Goal: Task Accomplishment & Management: Complete application form

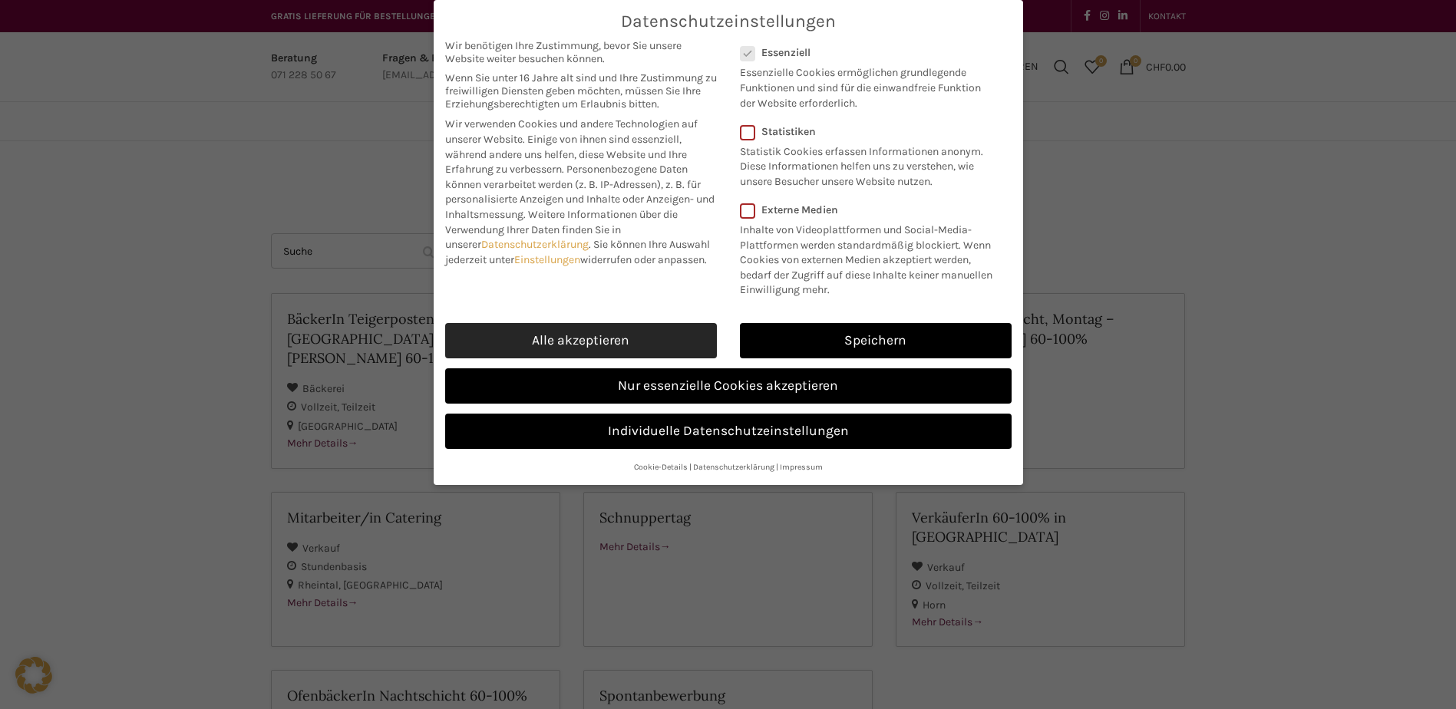
click at [581, 330] on link "Alle akzeptieren" at bounding box center [581, 340] width 272 height 35
checkbox input "true"
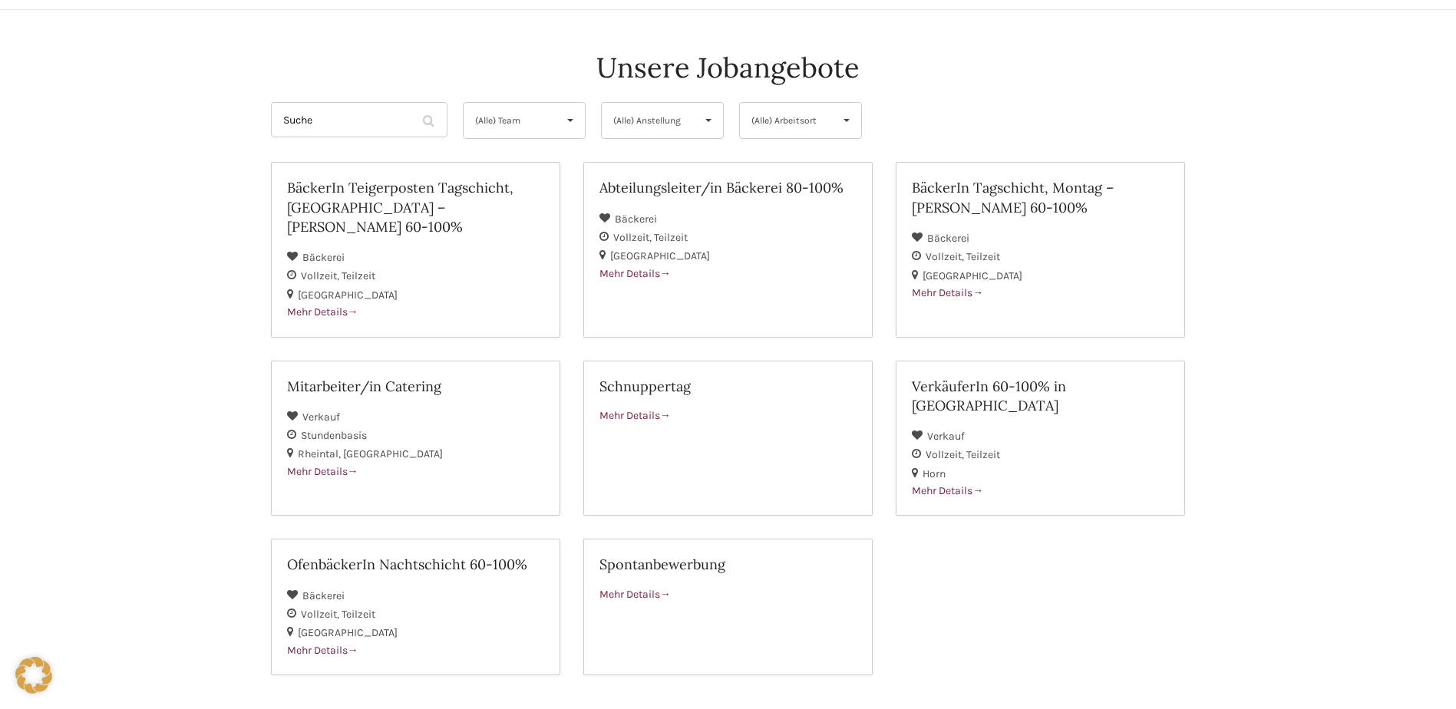
scroll to position [153, 0]
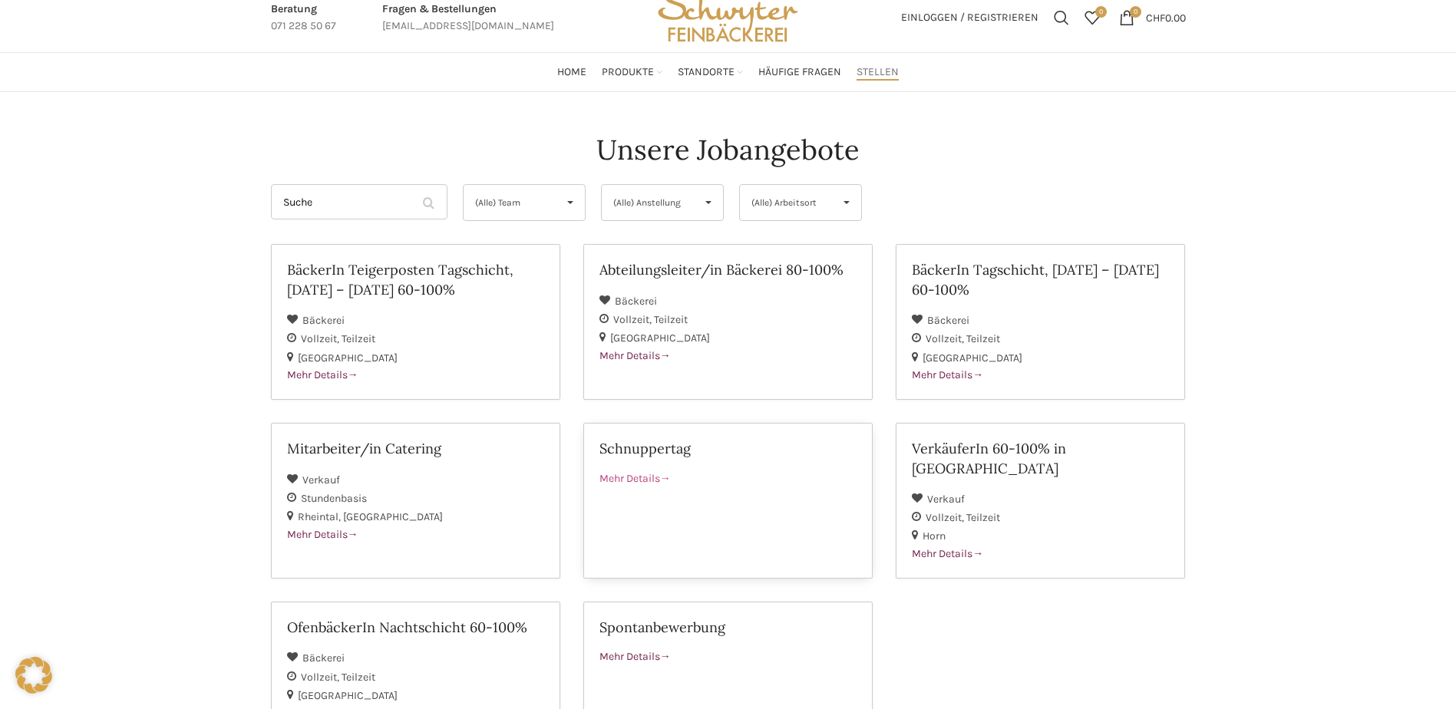
scroll to position [77, 0]
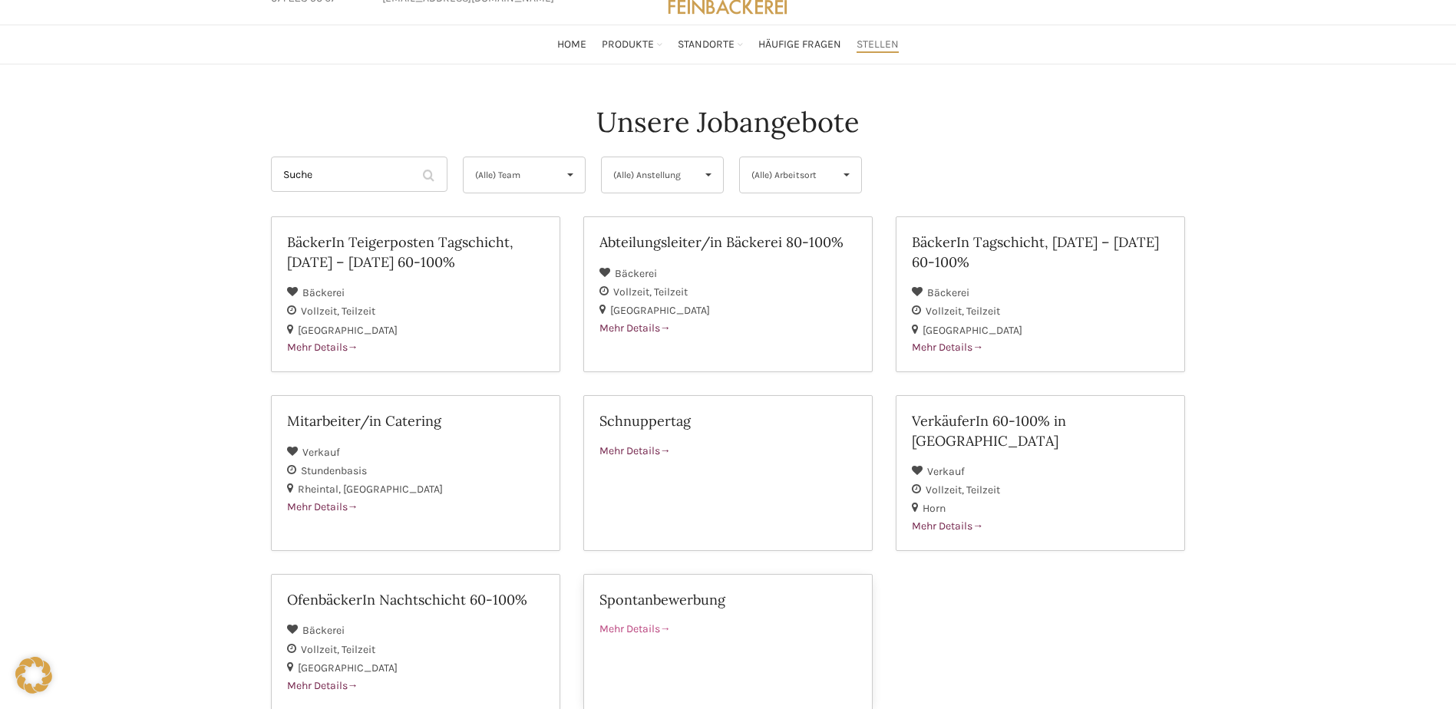
click at [636, 622] on span "Mehr Details" at bounding box center [634, 628] width 71 height 13
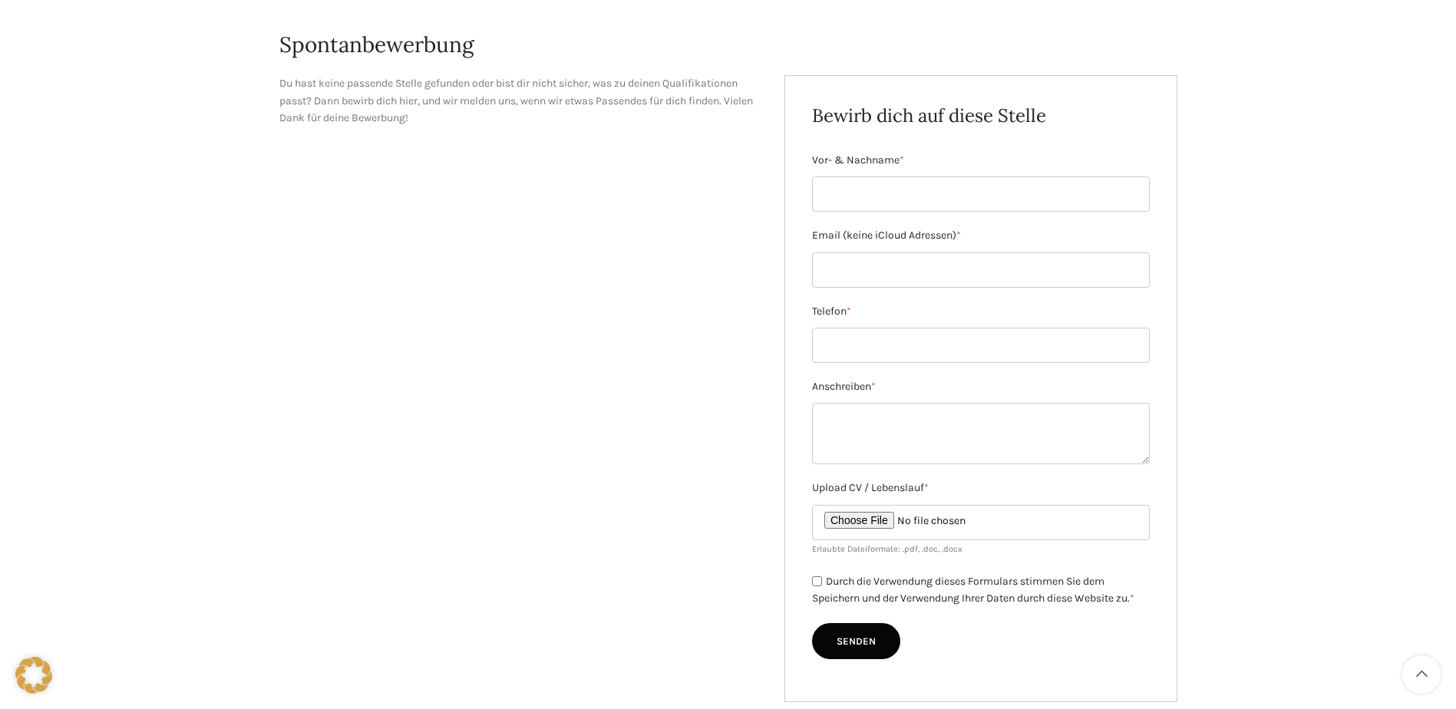
scroll to position [230, 0]
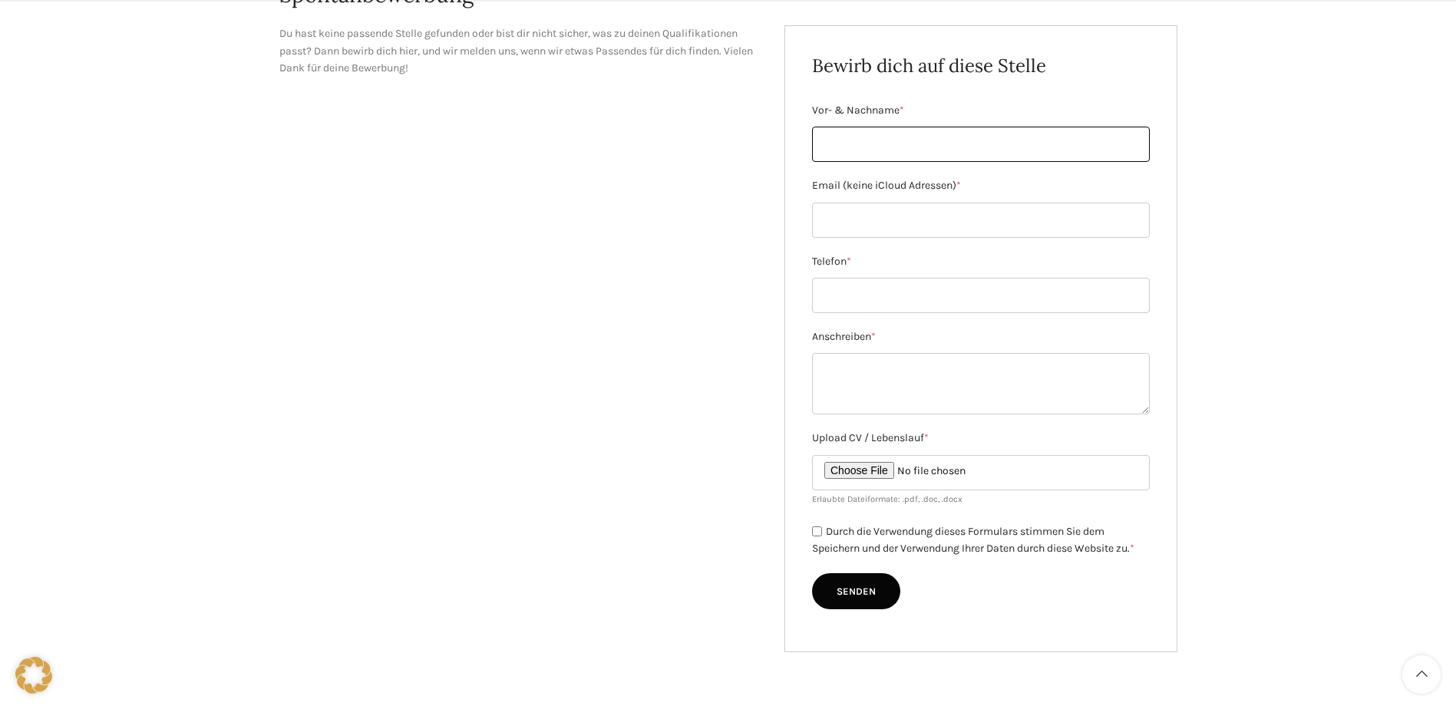
click at [901, 147] on input "Vor- & Nachname *" at bounding box center [981, 144] width 338 height 35
type input "Remo Apolloni"
type input "remoapolloni@outlook.com"
click at [897, 286] on input "Telefon *" at bounding box center [981, 295] width 338 height 35
type input "0791046647"
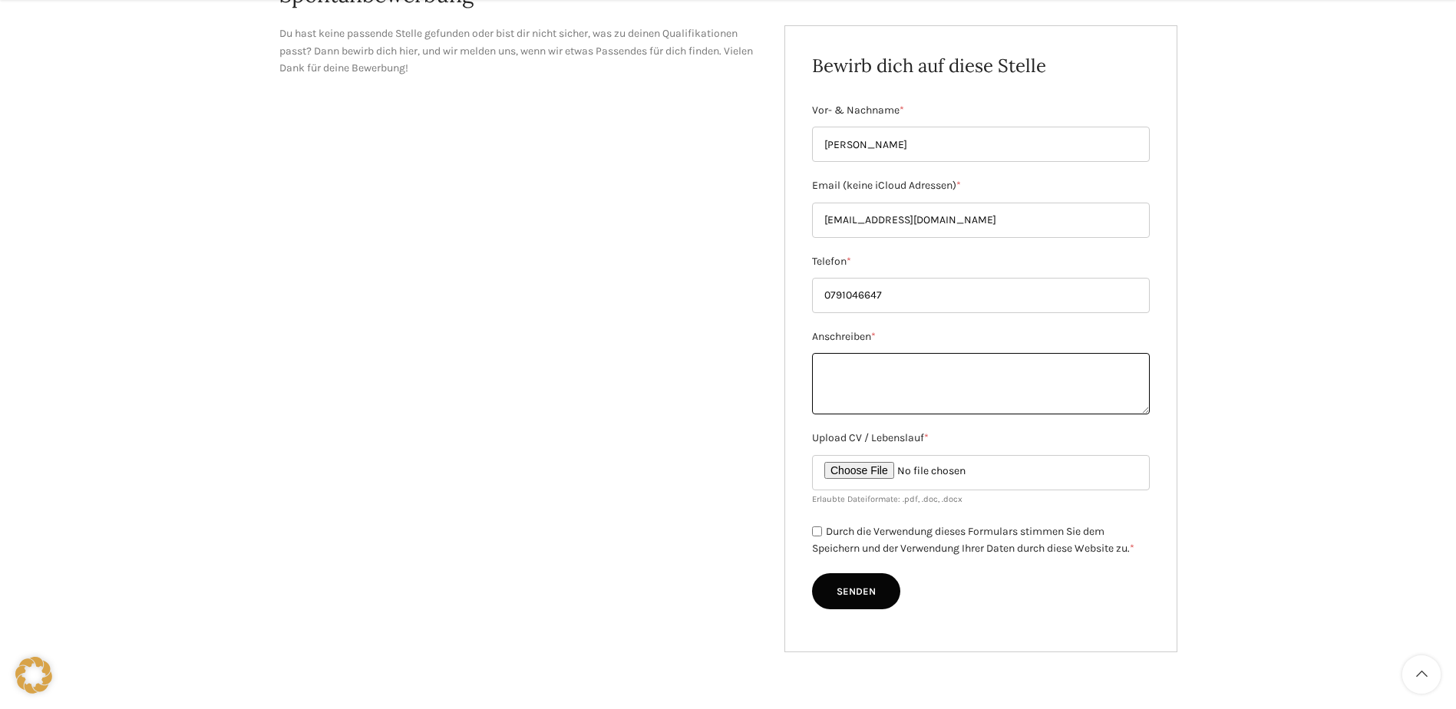
click at [838, 389] on textarea "Anschreiben *" at bounding box center [981, 383] width 338 height 61
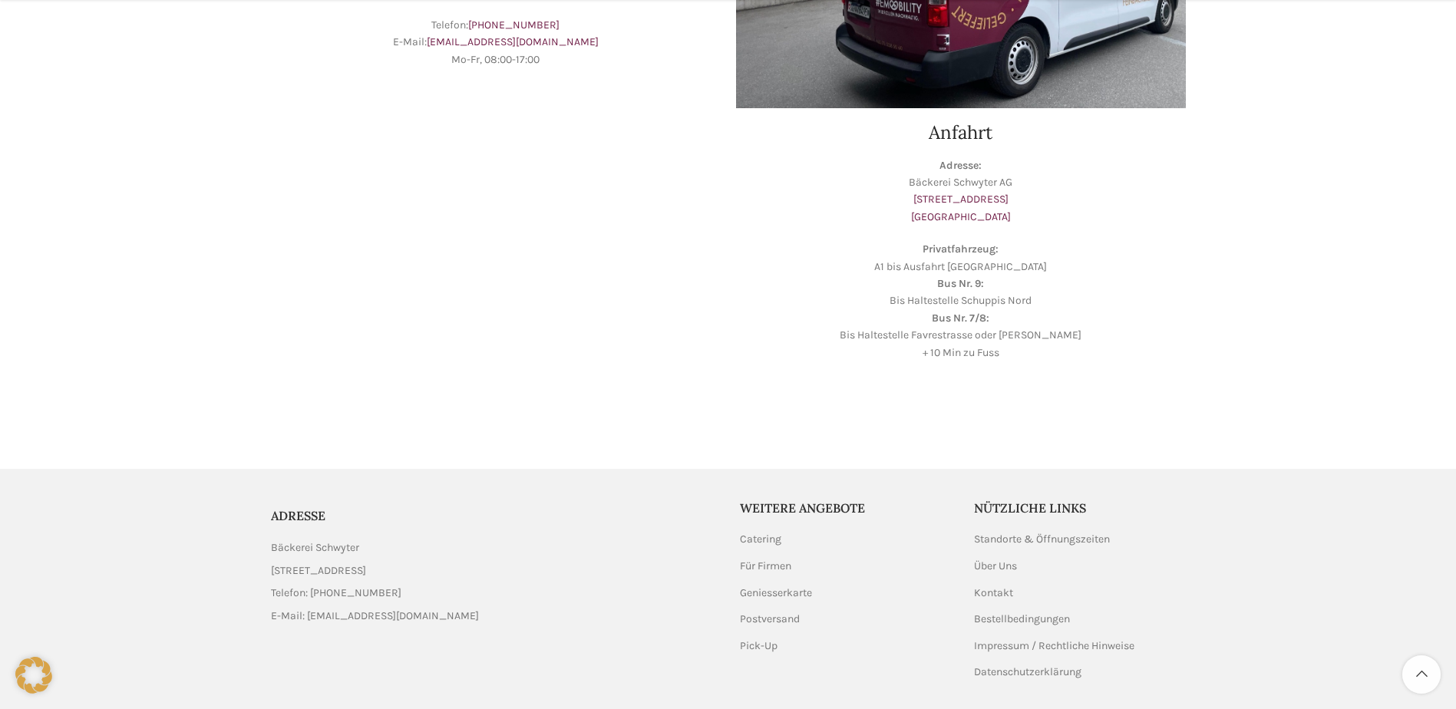
scroll to position [434, 0]
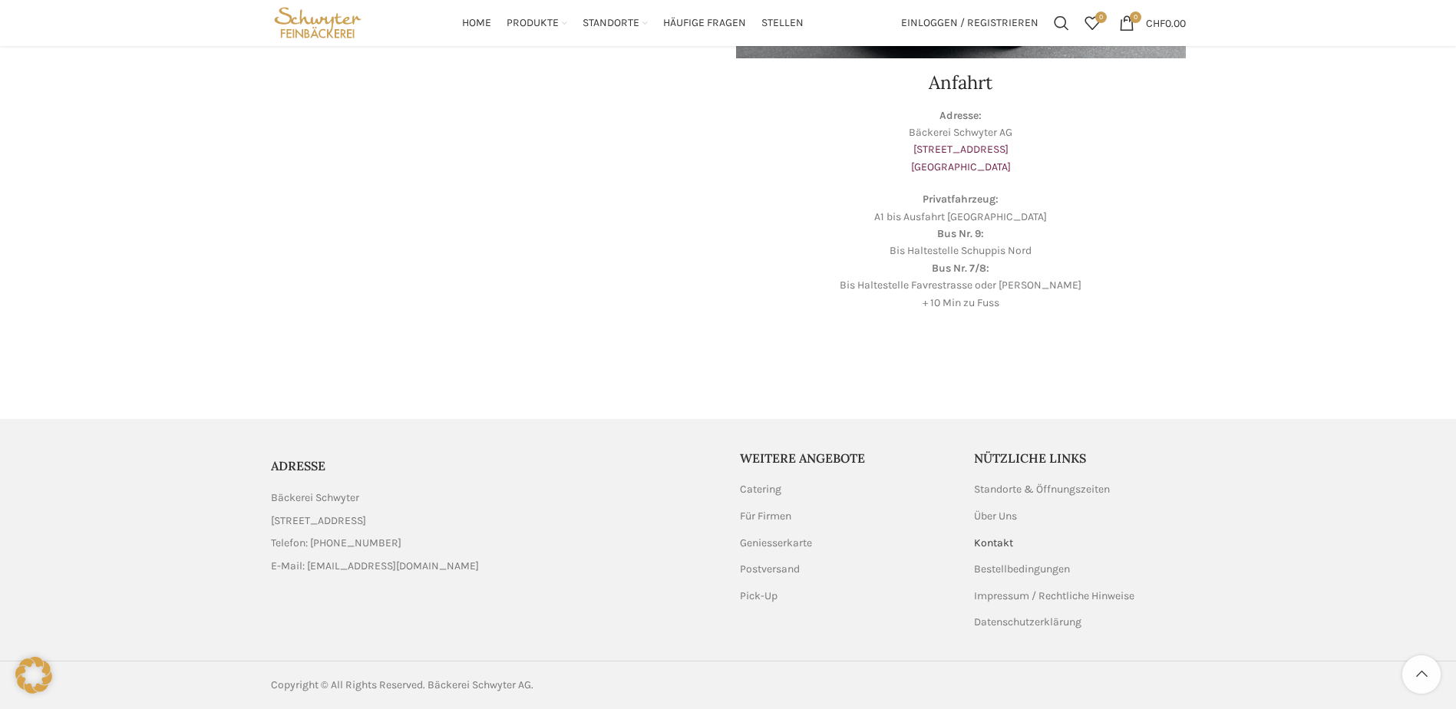
click at [998, 544] on link "Kontakt" at bounding box center [994, 543] width 41 height 15
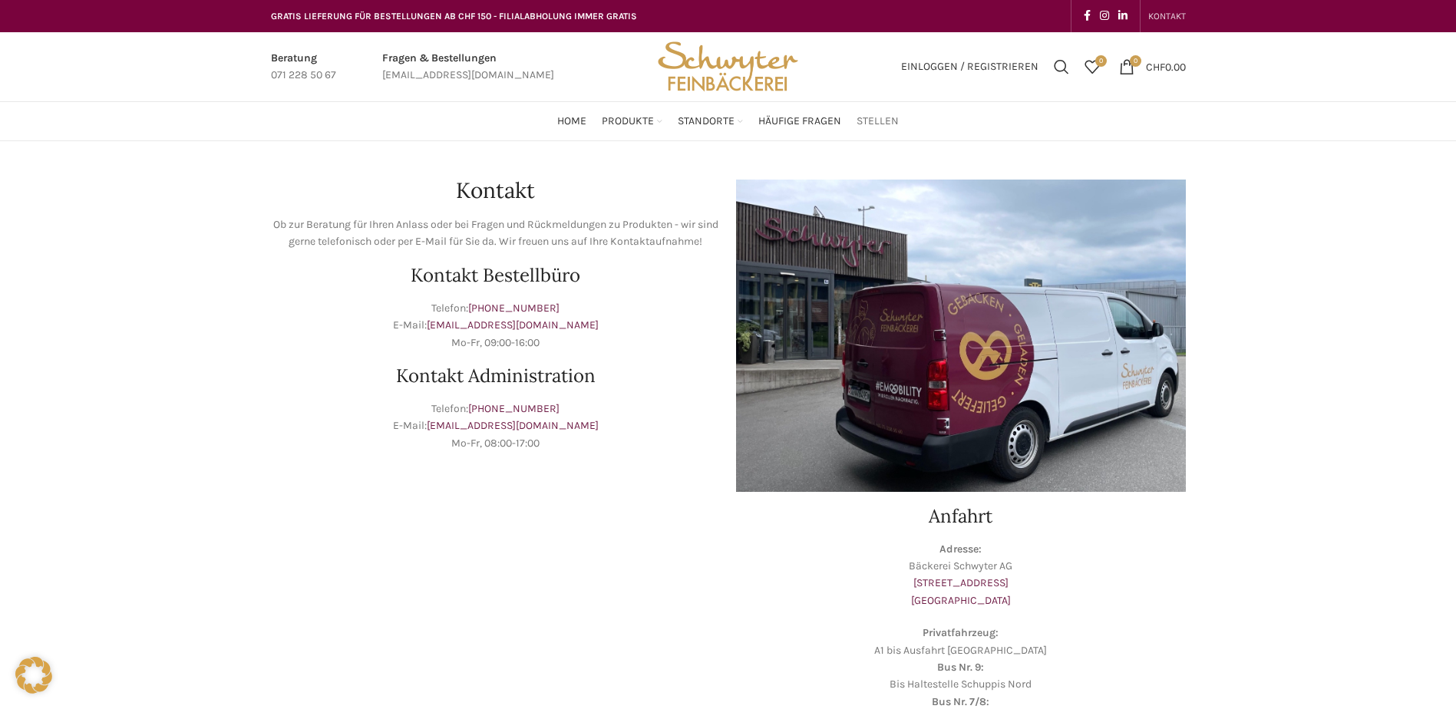
click at [882, 118] on span "Stellen" at bounding box center [877, 121] width 42 height 15
drag, startPoint x: 1021, startPoint y: 559, endPoint x: 904, endPoint y: 566, distance: 117.6
click at [904, 566] on p "Adresse: Bäckerei Schwyter AG Schuppisstrasse 17 9016 St. Gallen" at bounding box center [961, 575] width 450 height 69
copy p "Bäckerei Schwyter AG"
click at [1123, 550] on p "Adresse: Bäckerei Schwyter AG Schuppisstrasse 17 9016 St. Gallen" at bounding box center [961, 575] width 450 height 69
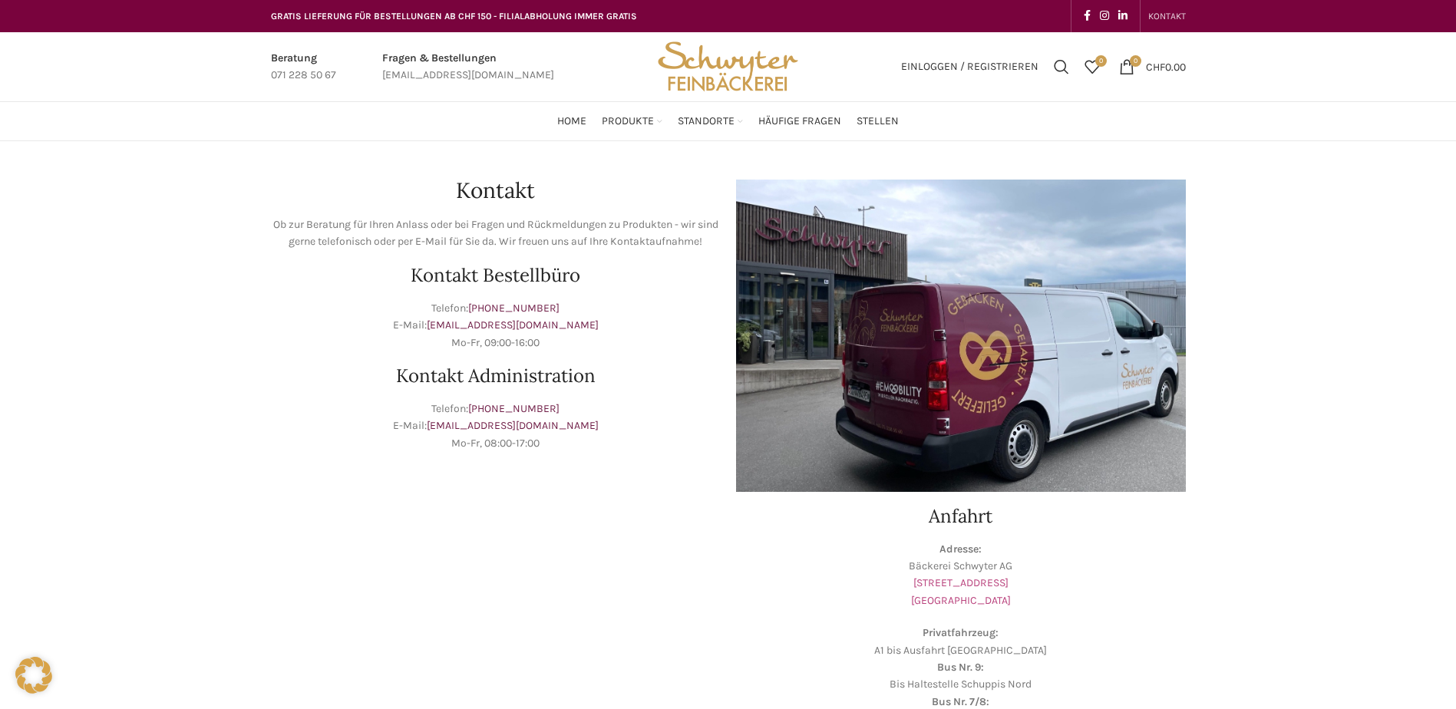
drag, startPoint x: 1014, startPoint y: 579, endPoint x: 914, endPoint y: 582, distance: 100.6
click at [914, 582] on p "Adresse: Bäckerei Schwyter AG Schuppisstrasse 17 9016 St. Gallen" at bounding box center [961, 575] width 450 height 69
copy link "Schuppisstrasse 17"
drag, startPoint x: 1004, startPoint y: 599, endPoint x: 926, endPoint y: 601, distance: 78.3
click at [926, 601] on p "Adresse: Bäckerei Schwyter AG Schuppisstrasse 17 9016 St. Gallen" at bounding box center [961, 575] width 450 height 69
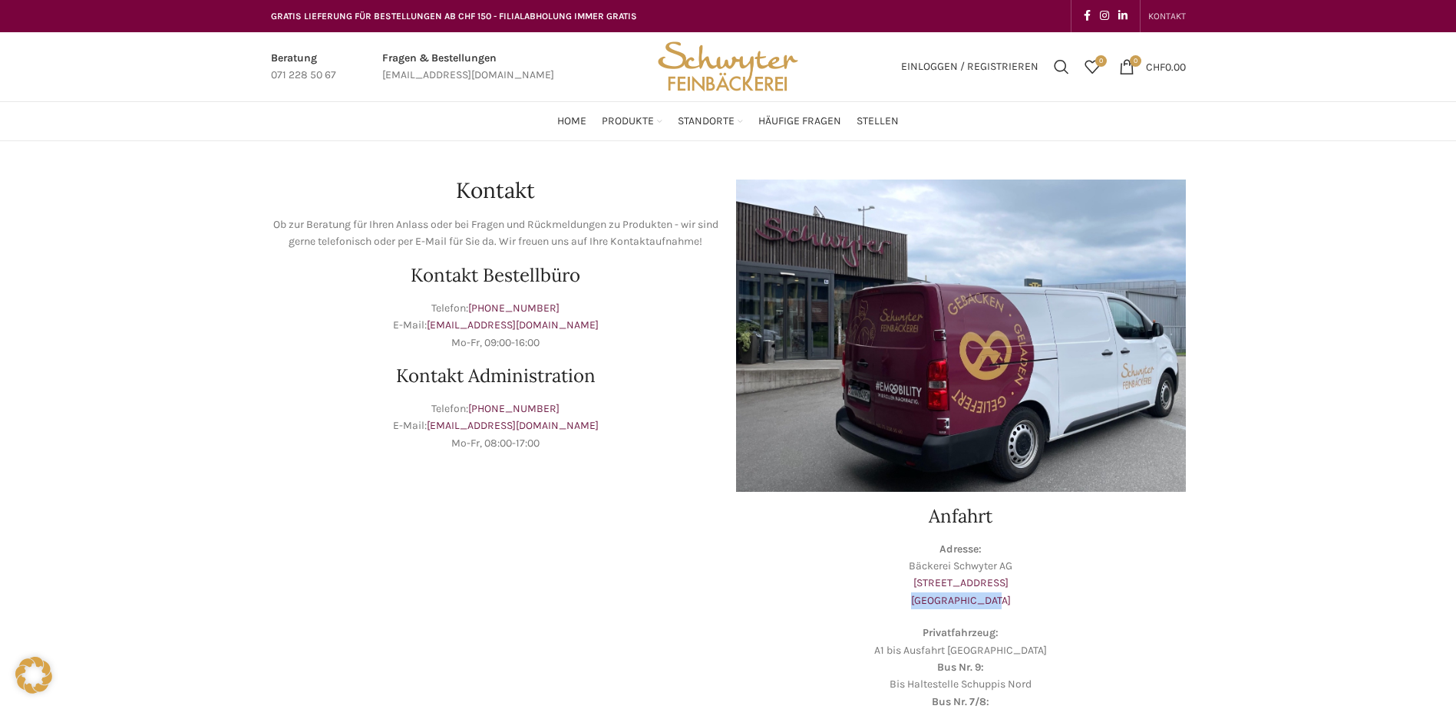
copy link "9016 St. Gallen"
